Goal: Feedback & Contribution: Leave review/rating

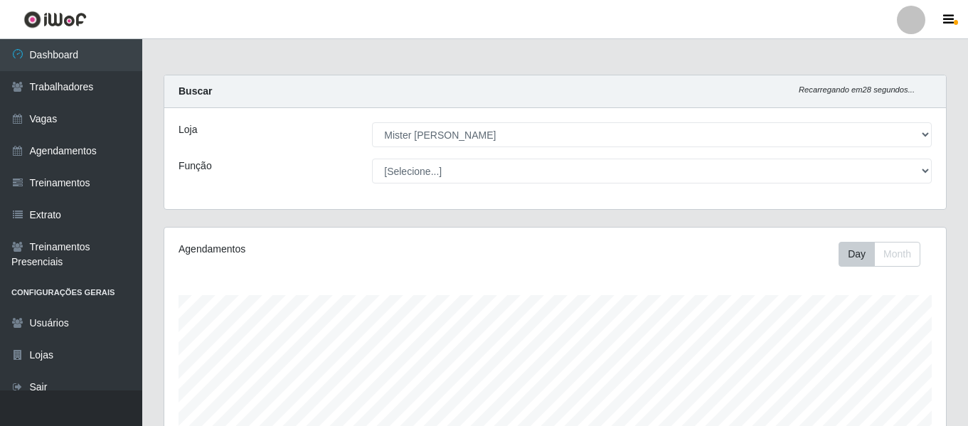
select select "535"
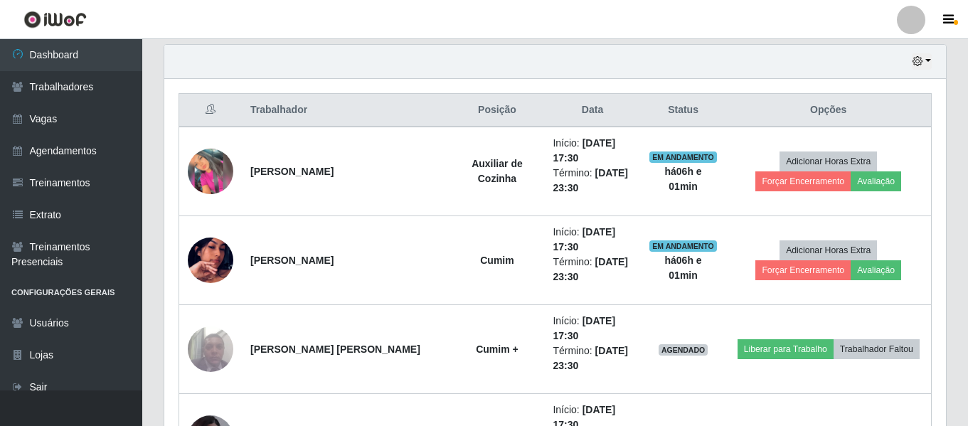
scroll to position [295, 782]
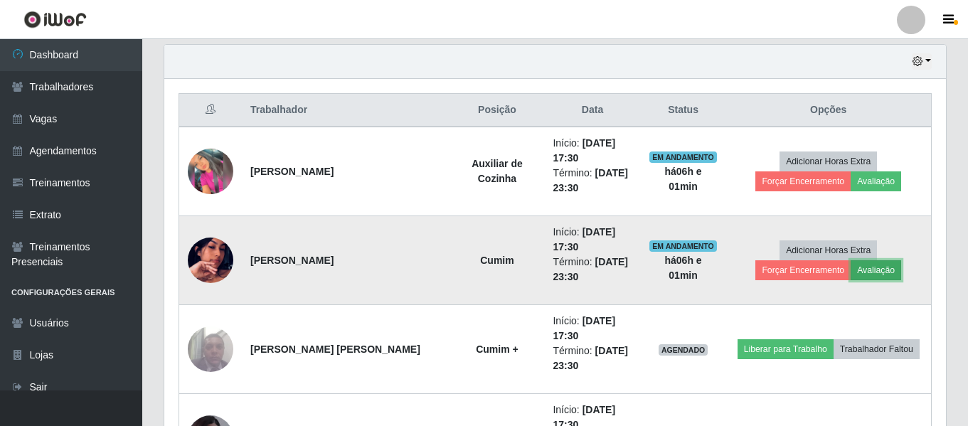
click at [851, 276] on button "Avaliação" at bounding box center [876, 270] width 51 height 20
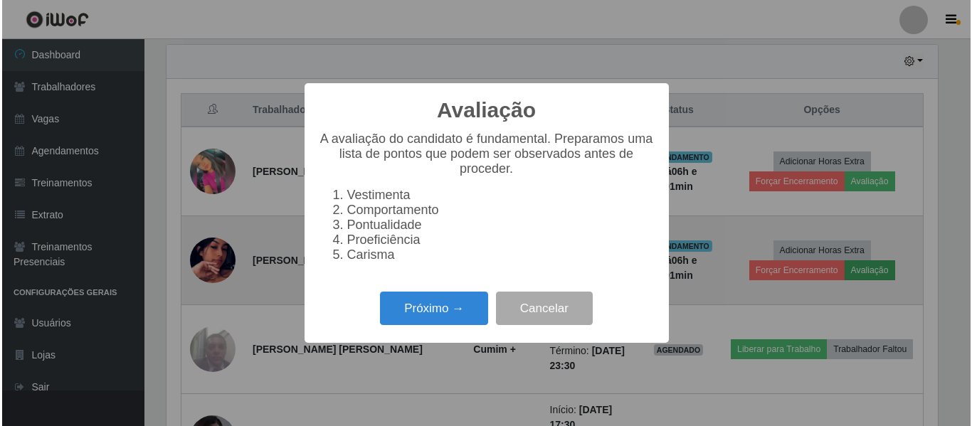
scroll to position [295, 775]
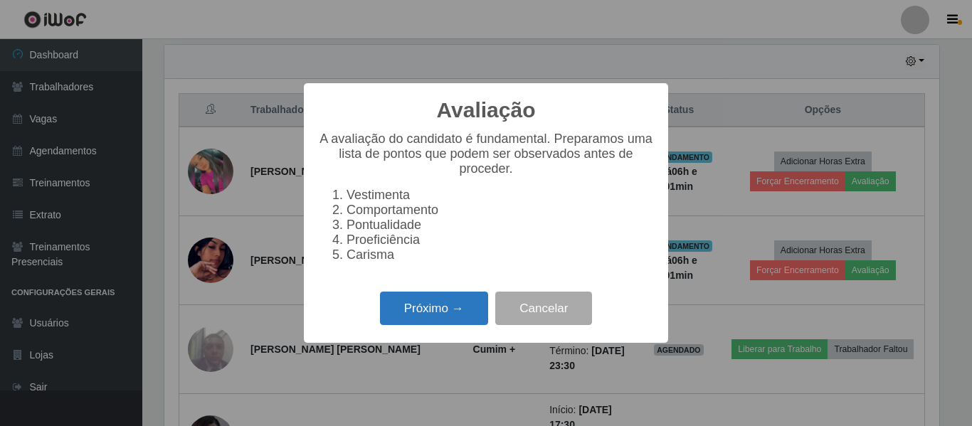
click at [471, 325] on button "Próximo →" at bounding box center [434, 308] width 108 height 33
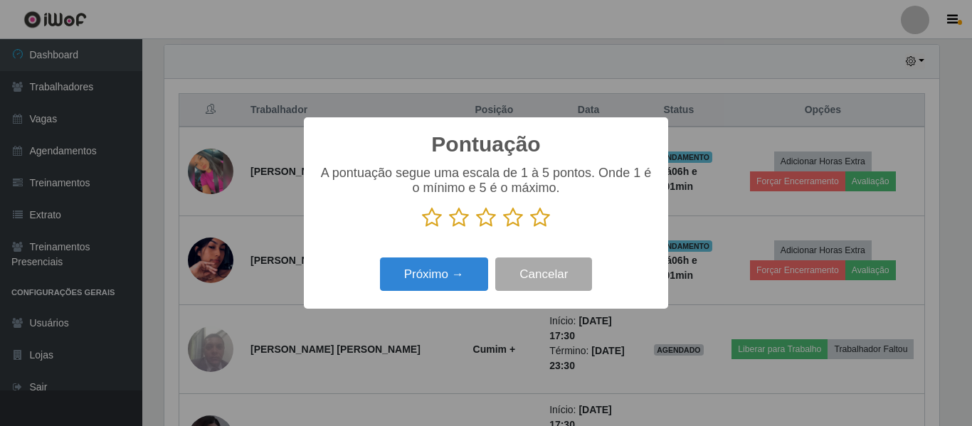
click at [541, 222] on icon at bounding box center [540, 217] width 20 height 21
click at [530, 228] on input "radio" at bounding box center [530, 228] width 0 height 0
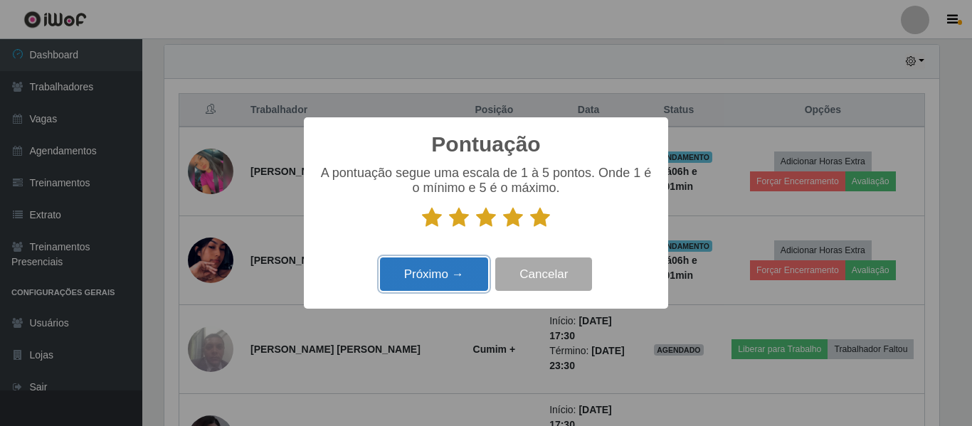
click at [464, 276] on button "Próximo →" at bounding box center [434, 273] width 108 height 33
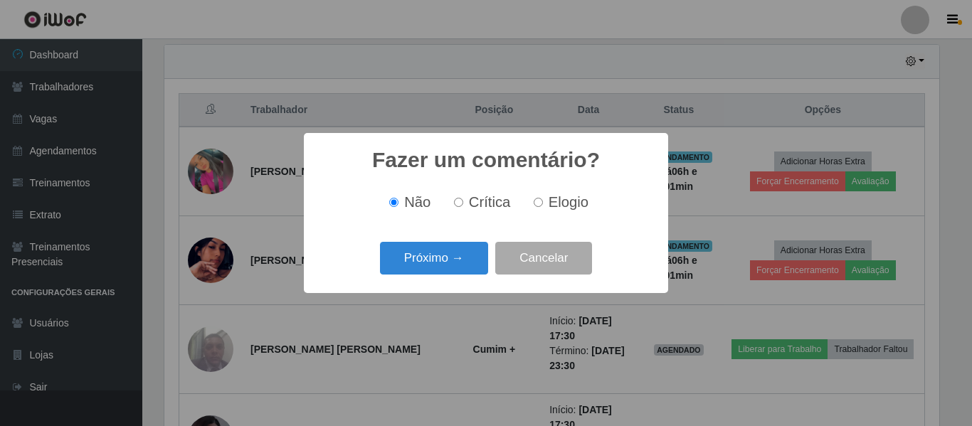
click at [544, 203] on label "Elogio" at bounding box center [558, 202] width 60 height 16
click at [543, 203] on input "Elogio" at bounding box center [537, 202] width 9 height 9
radio input "true"
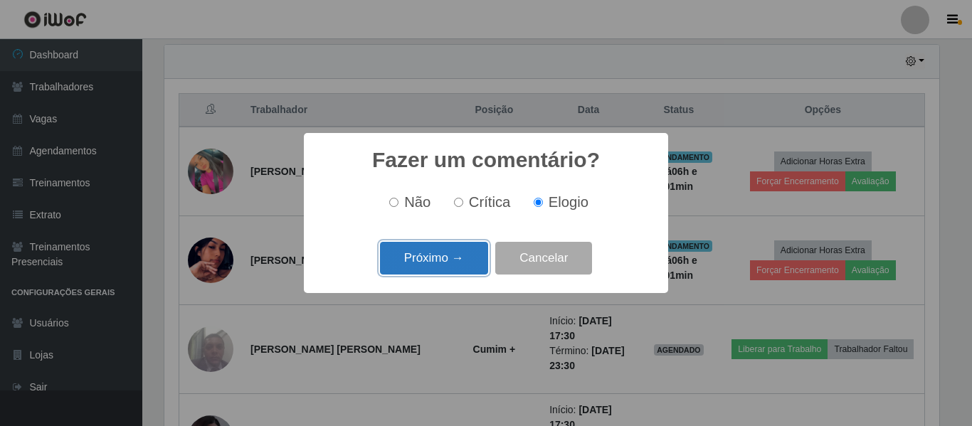
click at [464, 260] on button "Próximo →" at bounding box center [434, 258] width 108 height 33
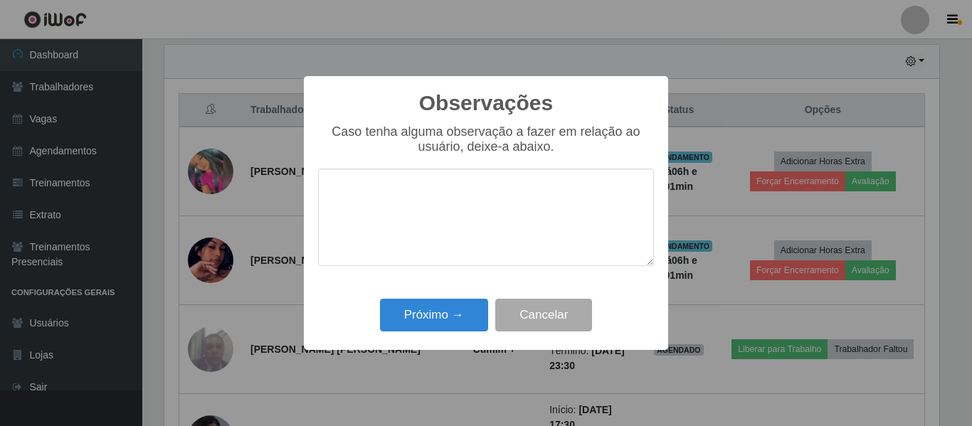
click at [474, 209] on textarea at bounding box center [486, 217] width 336 height 97
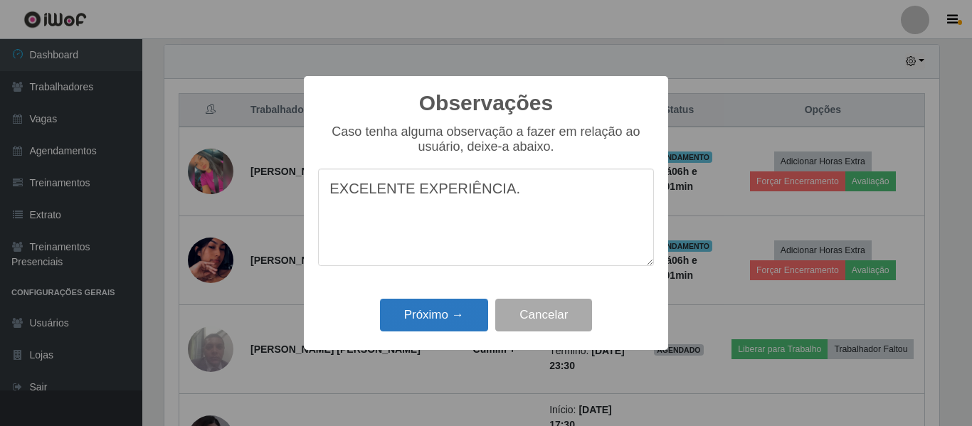
type textarea "EXCELENTE EXPERIÊNCIA."
click at [437, 327] on button "Próximo →" at bounding box center [434, 315] width 108 height 33
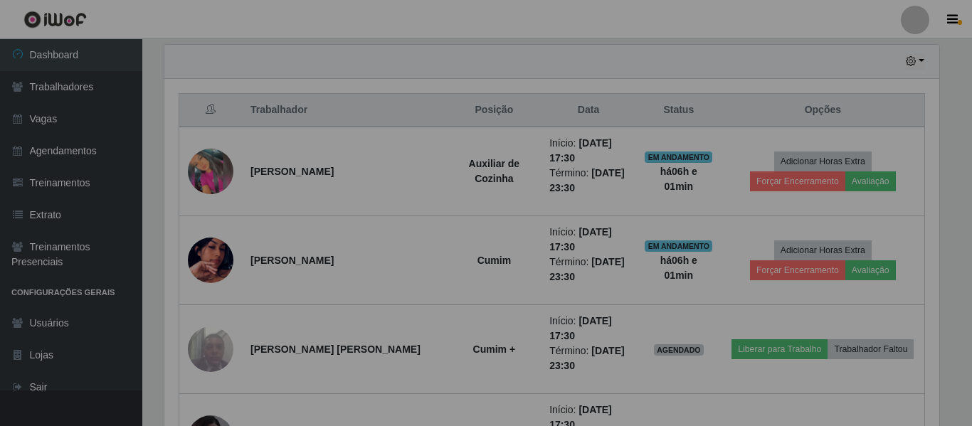
scroll to position [295, 782]
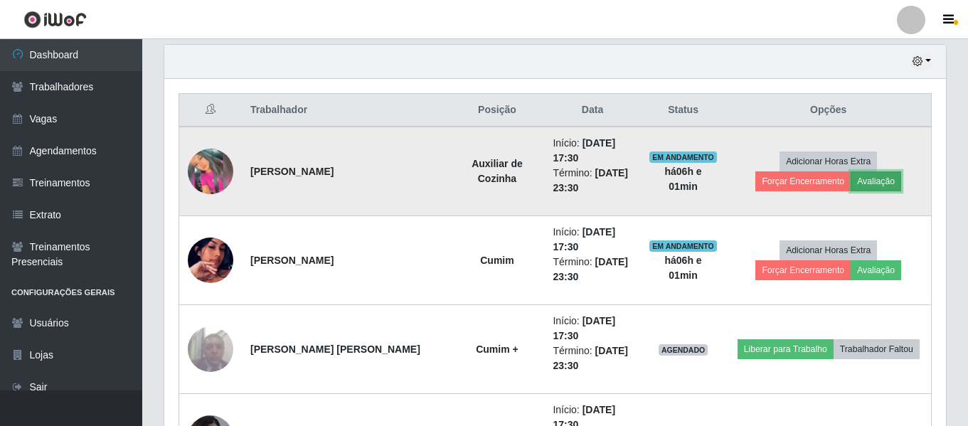
click at [851, 185] on button "Avaliação" at bounding box center [876, 181] width 51 height 20
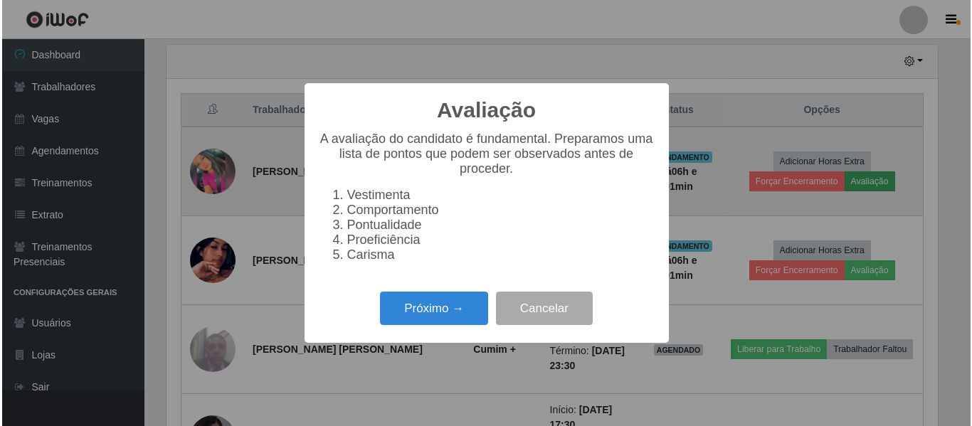
scroll to position [295, 775]
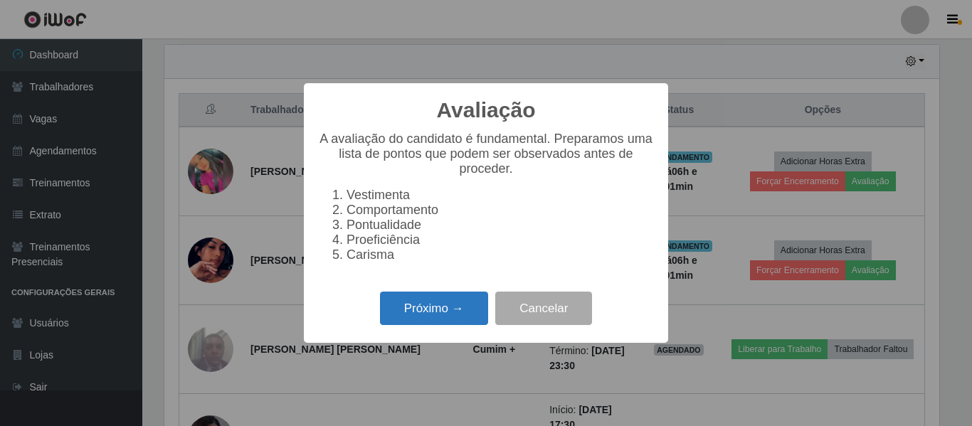
click at [428, 312] on button "Próximo →" at bounding box center [434, 308] width 108 height 33
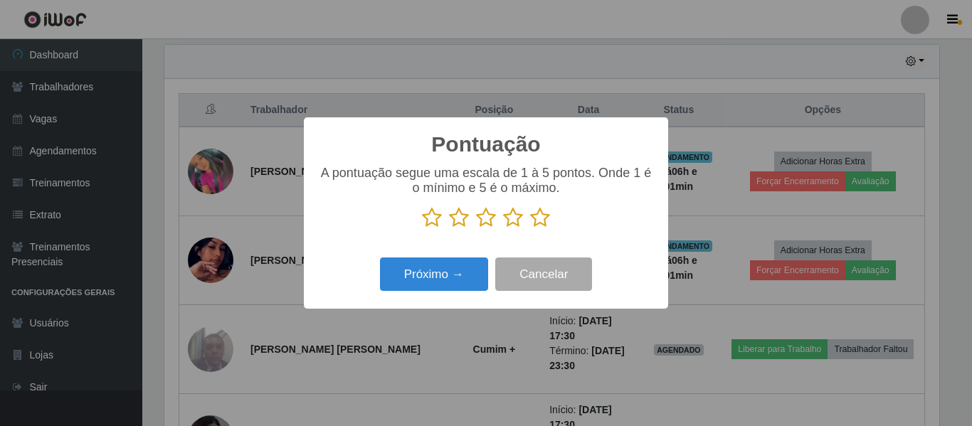
click at [536, 225] on icon at bounding box center [540, 217] width 20 height 21
click at [530, 228] on input "radio" at bounding box center [530, 228] width 0 height 0
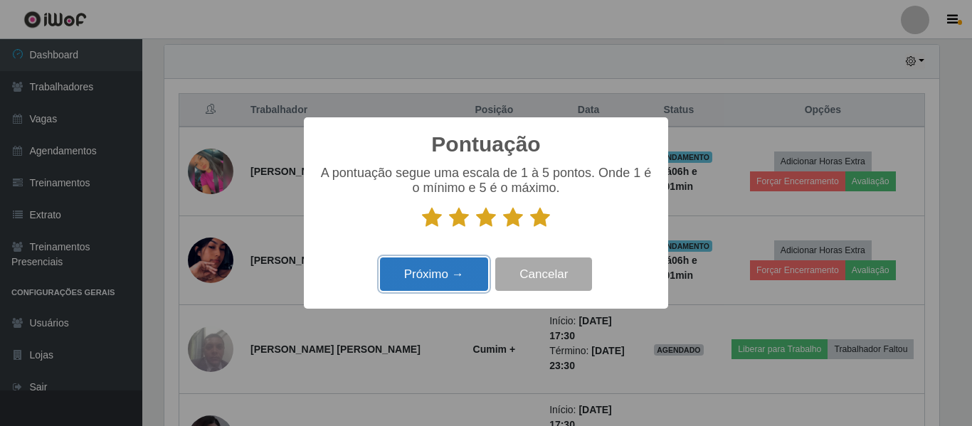
click at [465, 286] on button "Próximo →" at bounding box center [434, 273] width 108 height 33
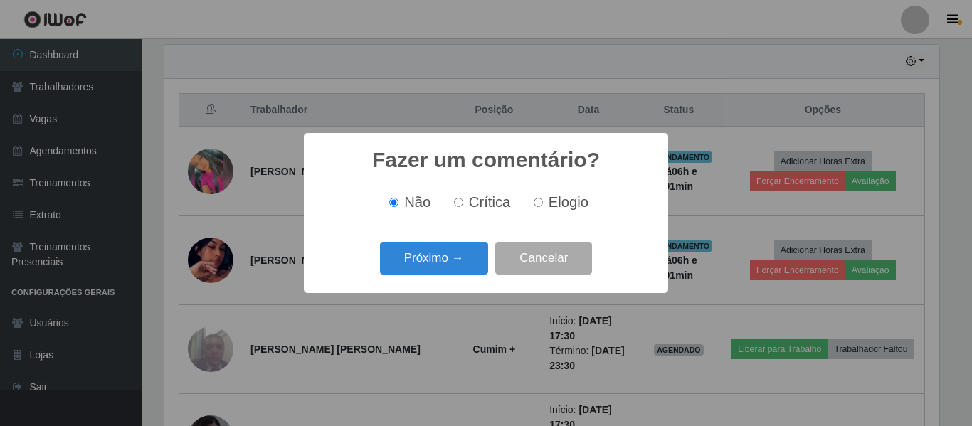
click at [543, 204] on label "Elogio" at bounding box center [558, 202] width 60 height 16
click at [543, 204] on input "Elogio" at bounding box center [537, 202] width 9 height 9
radio input "true"
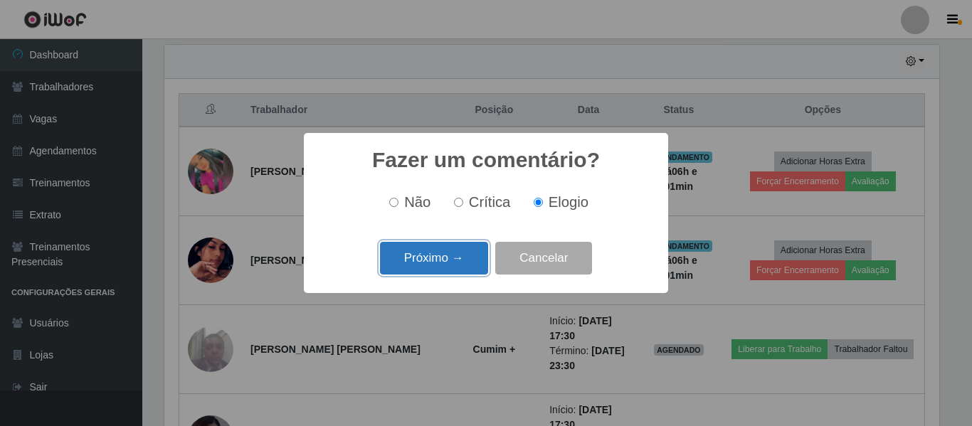
click at [425, 262] on button "Próximo →" at bounding box center [434, 258] width 108 height 33
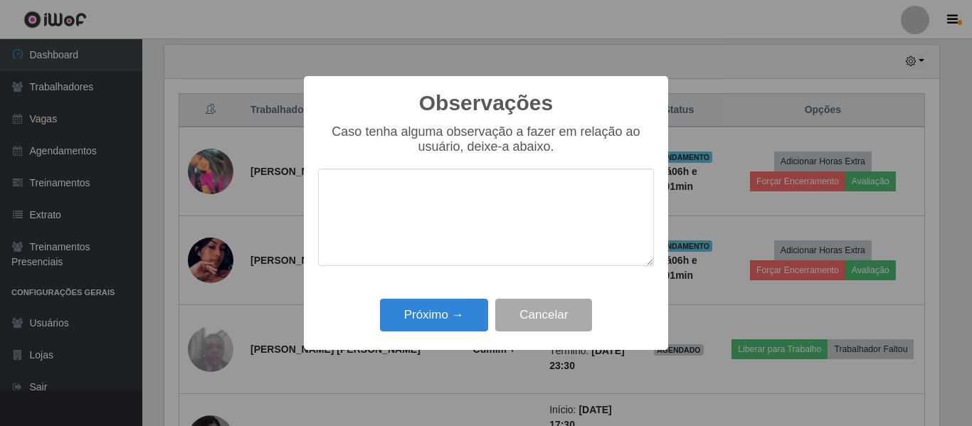
click at [455, 221] on textarea at bounding box center [486, 217] width 336 height 97
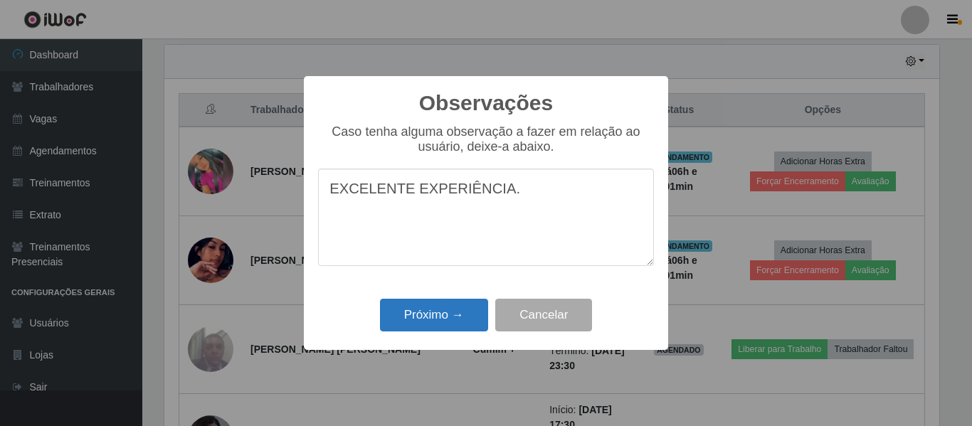
type textarea "EXCELENTE EXPERIÊNCIA."
click at [427, 330] on button "Próximo →" at bounding box center [434, 315] width 108 height 33
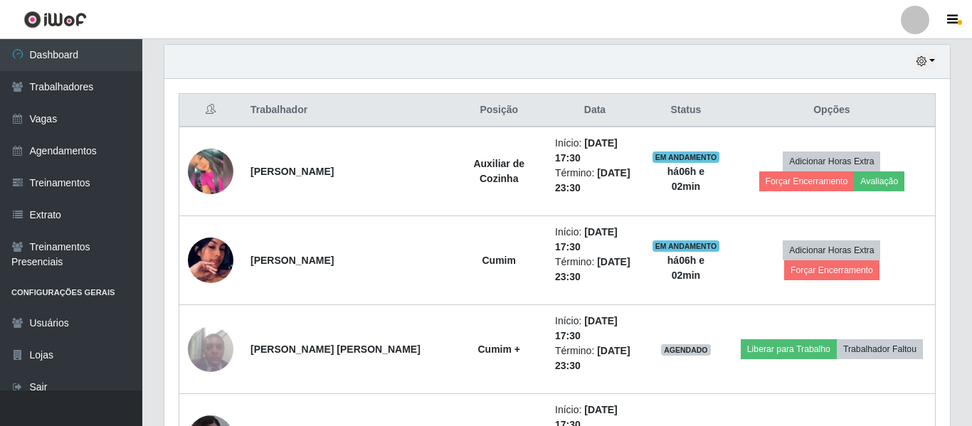
scroll to position [295, 782]
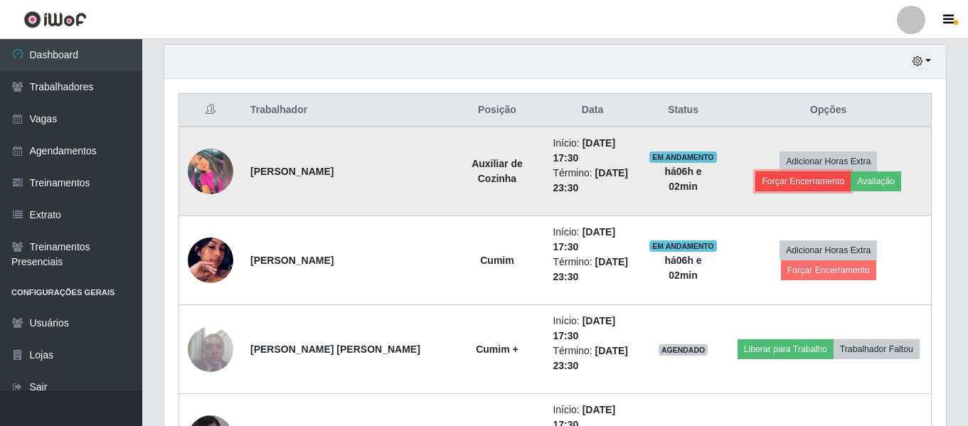
click at [851, 171] on button "Forçar Encerramento" at bounding box center [802, 181] width 95 height 20
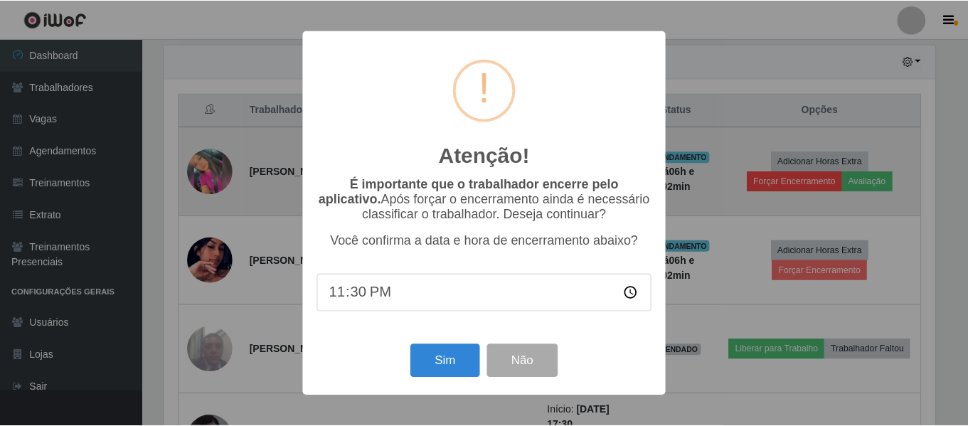
scroll to position [295, 775]
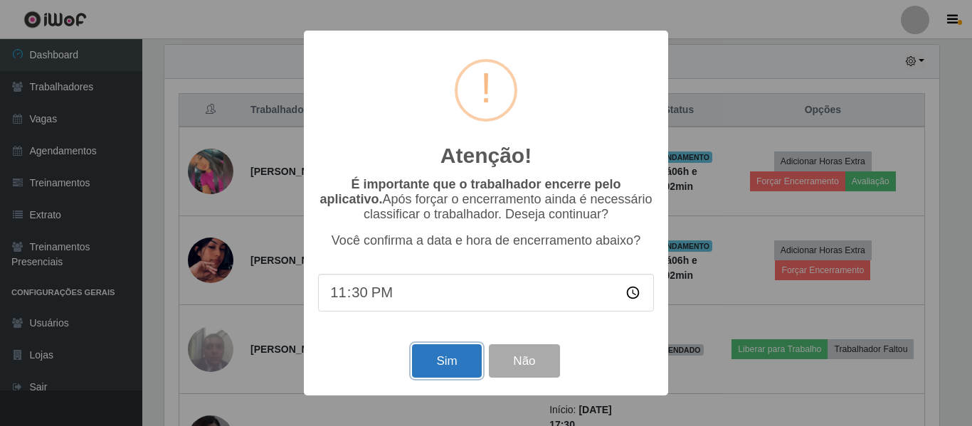
click at [436, 357] on button "Sim" at bounding box center [446, 360] width 69 height 33
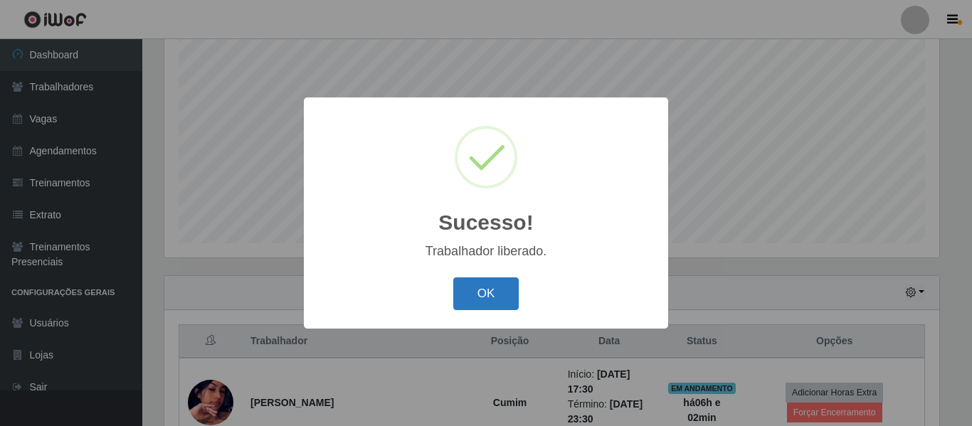
click at [496, 282] on button "OK" at bounding box center [486, 293] width 66 height 33
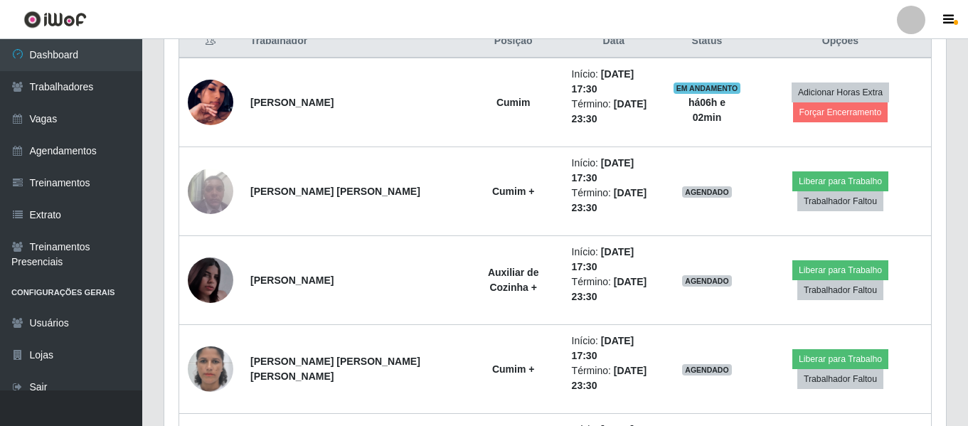
scroll to position [550, 0]
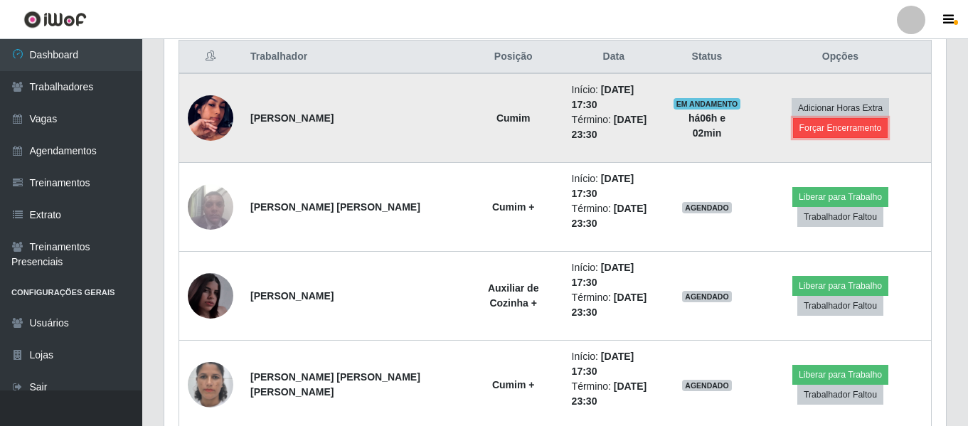
click at [841, 133] on button "Forçar Encerramento" at bounding box center [840, 128] width 95 height 20
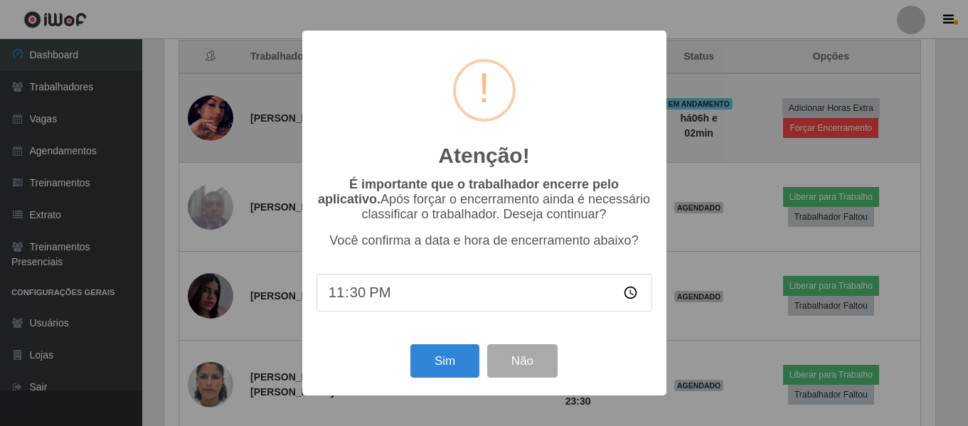
scroll to position [0, 0]
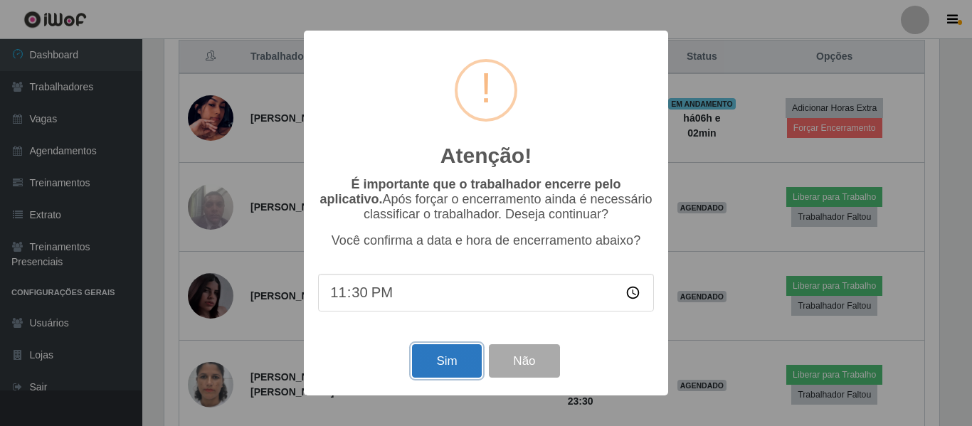
click at [444, 371] on button "Sim" at bounding box center [446, 360] width 69 height 33
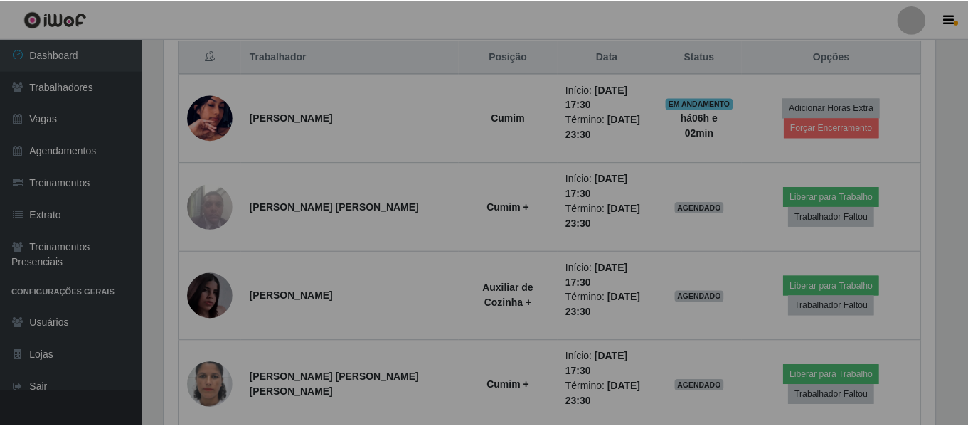
scroll to position [295, 782]
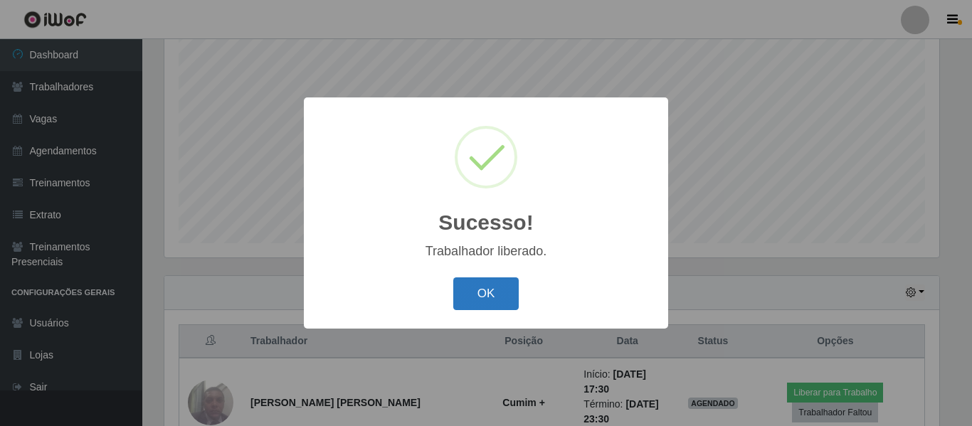
click at [488, 302] on button "OK" at bounding box center [486, 293] width 66 height 33
